Goal: Navigation & Orientation: Find specific page/section

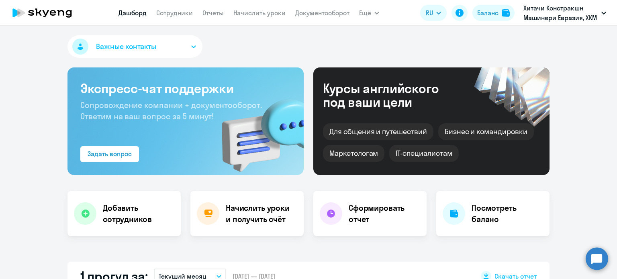
select select "30"
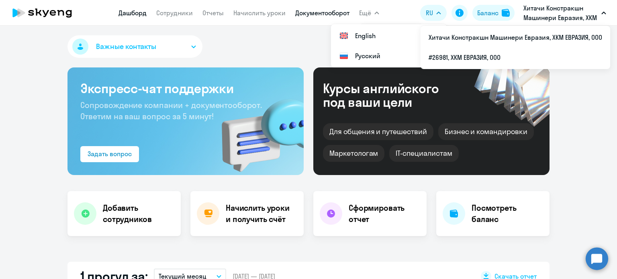
click at [335, 12] on link "Документооборот" at bounding box center [322, 13] width 54 height 8
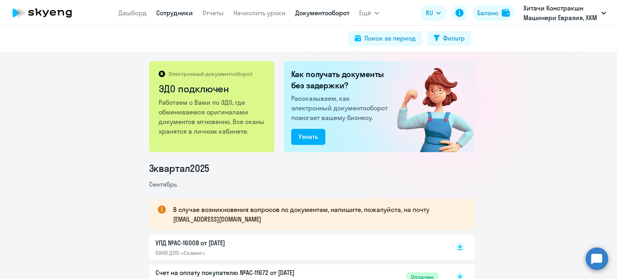
click at [175, 12] on link "Сотрудники" at bounding box center [174, 13] width 37 height 8
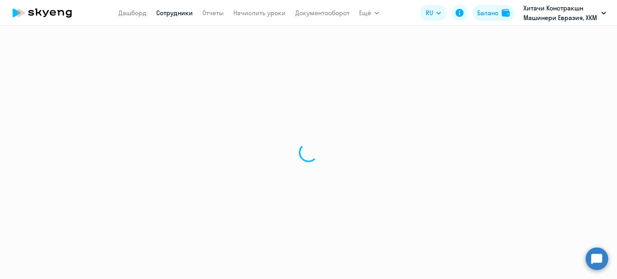
select select "30"
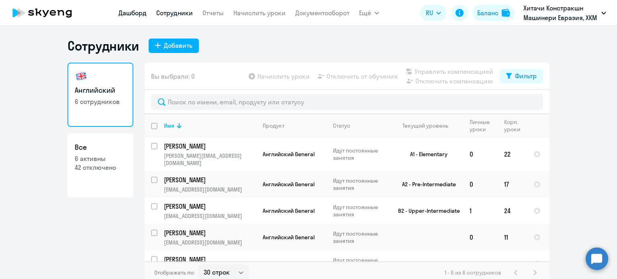
click at [119, 15] on link "Дашборд" at bounding box center [133, 13] width 28 height 8
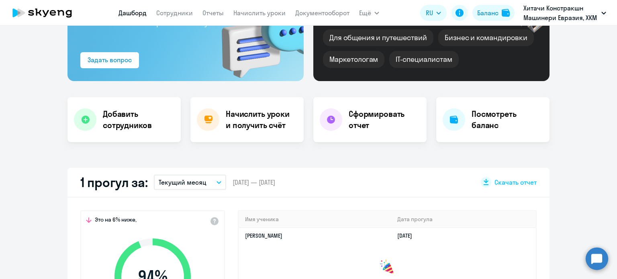
scroll to position [80, 0]
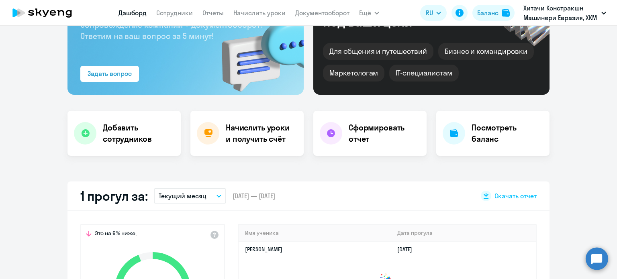
select select "30"
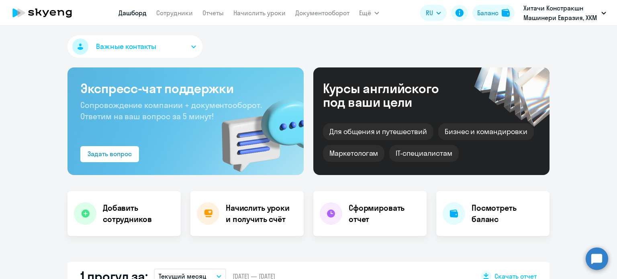
click at [595, 262] on circle at bounding box center [597, 258] width 22 height 22
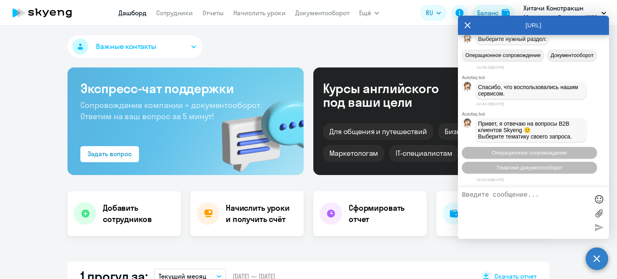
scroll to position [9868, 0]
click at [466, 25] on icon at bounding box center [468, 25] width 6 height 6
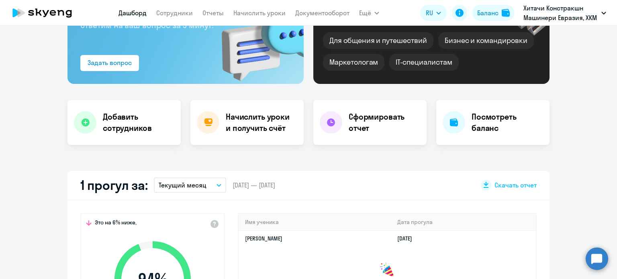
scroll to position [0, 0]
